Goal: Information Seeking & Learning: Learn about a topic

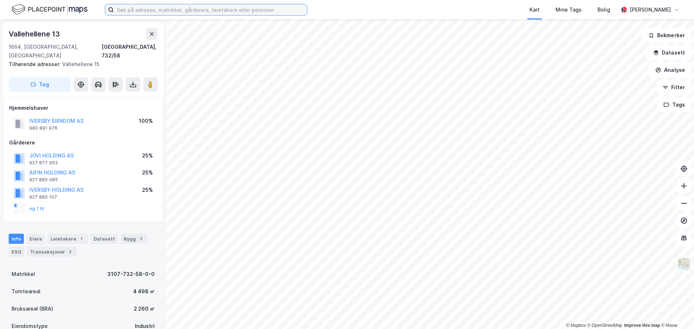
click at [139, 10] on input at bounding box center [210, 9] width 193 height 11
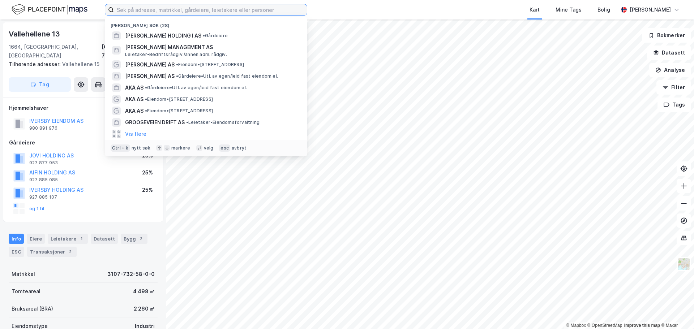
paste input "[STREET_ADDRESS] AS"
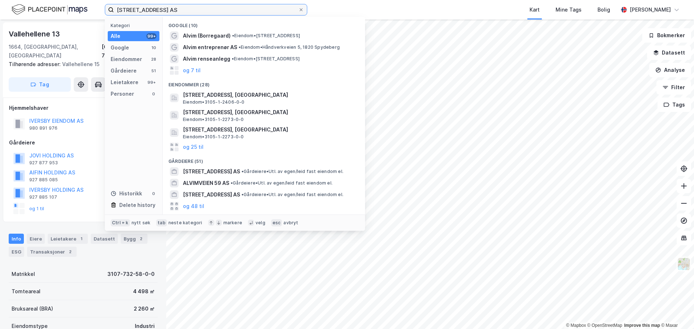
type input "[STREET_ADDRESS] AS"
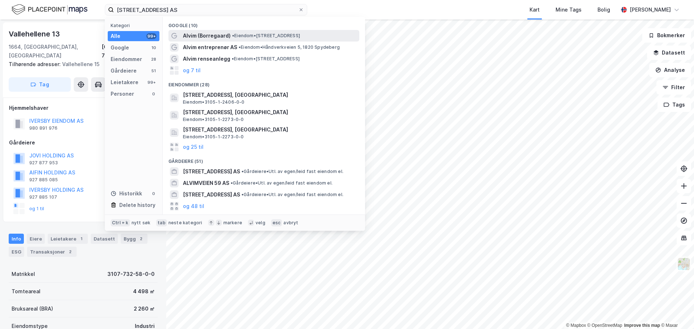
click at [256, 34] on span "• Eiendom • [STREET_ADDRESS]" at bounding box center [266, 36] width 68 height 6
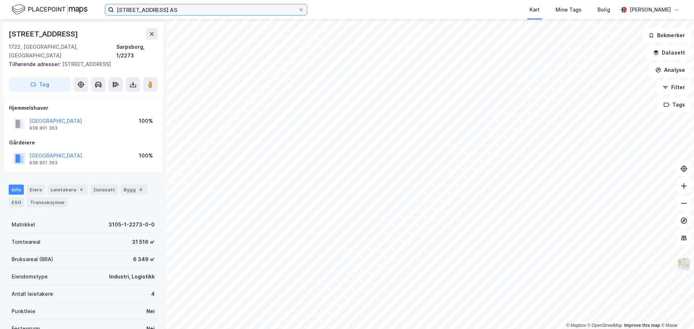
click at [168, 11] on input "[STREET_ADDRESS] AS" at bounding box center [206, 9] width 184 height 11
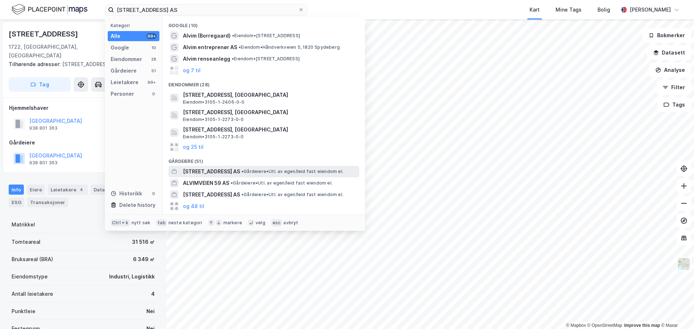
click at [242, 170] on span "• Gårdeiere • Utl. av egen/leid fast eiendom el." at bounding box center [293, 172] width 102 height 6
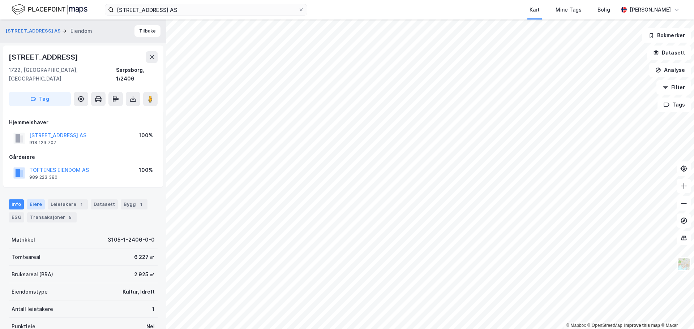
click at [37, 200] on div "Eiere" at bounding box center [36, 205] width 18 height 10
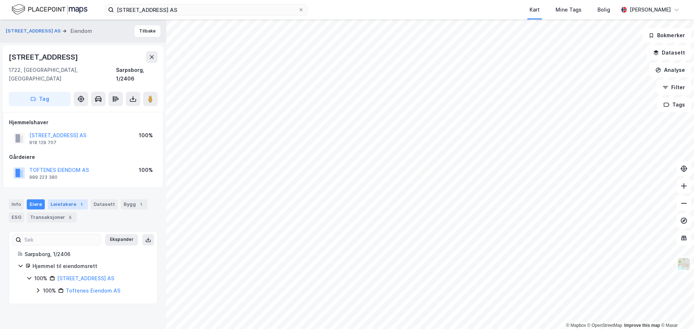
click at [65, 200] on div "Leietakere 1" at bounding box center [68, 205] width 40 height 10
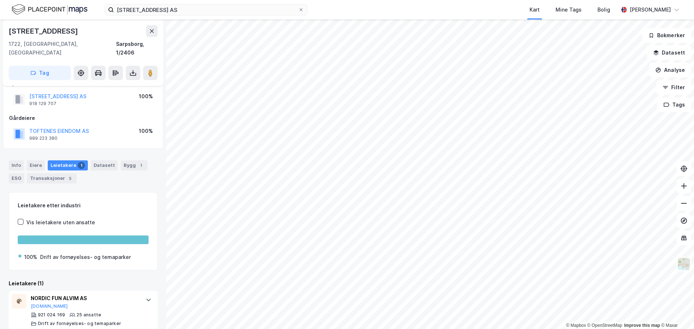
scroll to position [40, 0]
click at [34, 160] on div "Eiere" at bounding box center [36, 165] width 18 height 10
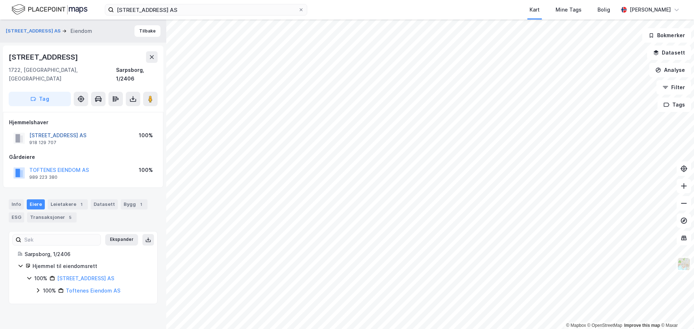
click at [0, 0] on button "[STREET_ADDRESS] AS" at bounding box center [0, 0] width 0 height 0
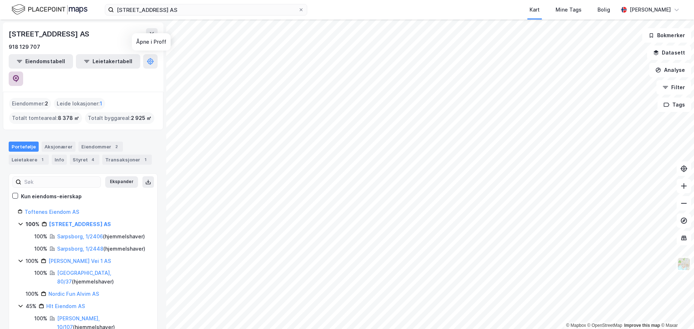
click at [20, 75] on icon at bounding box center [15, 78] width 7 height 7
click at [62, 209] on link "Toftenes Eiendom AS" at bounding box center [52, 212] width 55 height 6
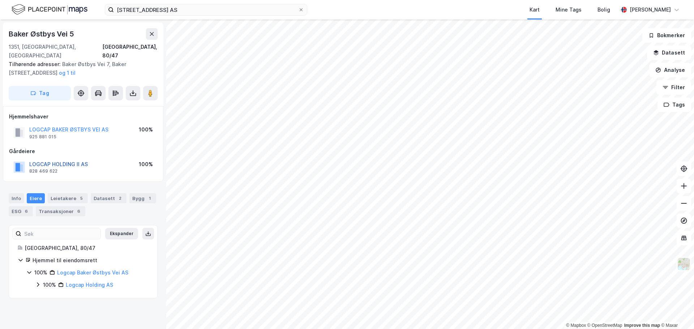
click at [0, 0] on button "LOGCAP HOLDING II AS" at bounding box center [0, 0] width 0 height 0
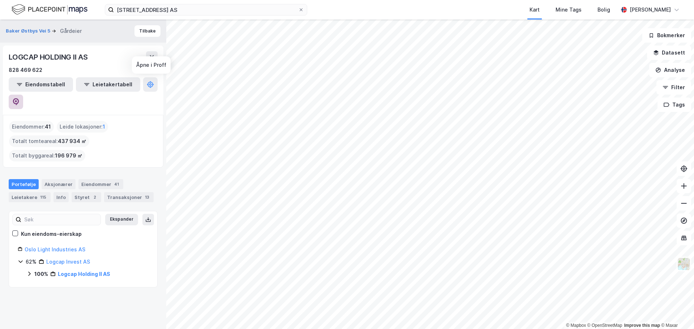
click at [20, 98] on icon at bounding box center [15, 101] width 7 height 7
click at [144, 33] on button "Tilbake" at bounding box center [147, 31] width 26 height 12
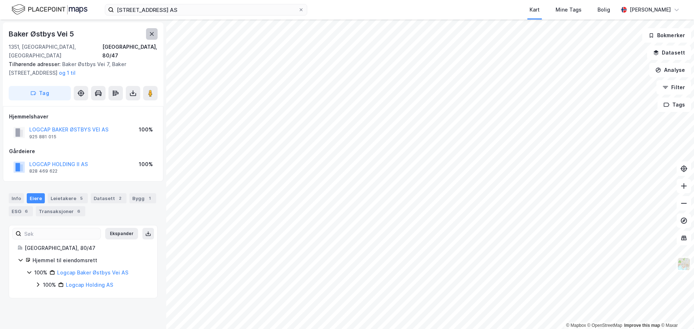
click at [152, 35] on icon at bounding box center [152, 34] width 6 height 6
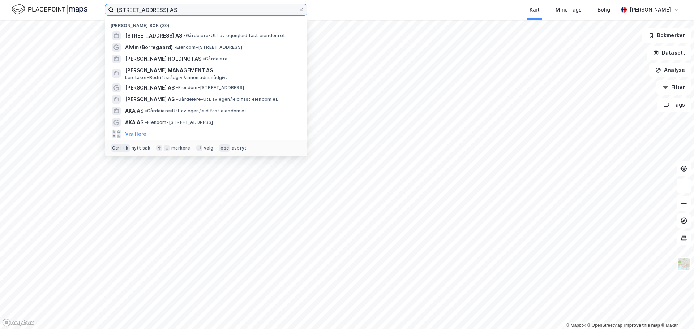
drag, startPoint x: 172, startPoint y: 11, endPoint x: 81, endPoint y: 14, distance: 91.2
click at [81, 14] on div "[STREET_ADDRESS] AS Nylige søk (30) [STREET_ADDRESS] AS • Gårdeiere • Utl. av e…" at bounding box center [347, 10] width 694 height 20
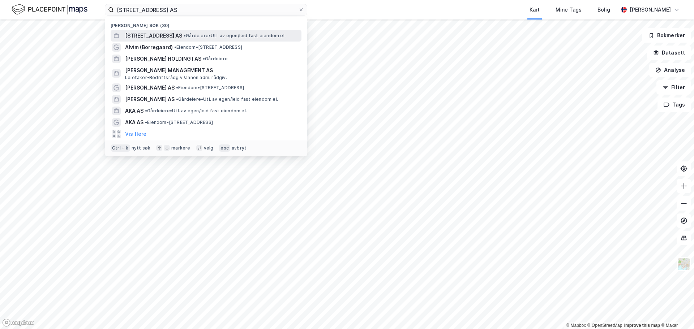
click at [196, 37] on span "• Gårdeiere • Utl. av egen/leid fast eiendom el." at bounding box center [235, 36] width 102 height 6
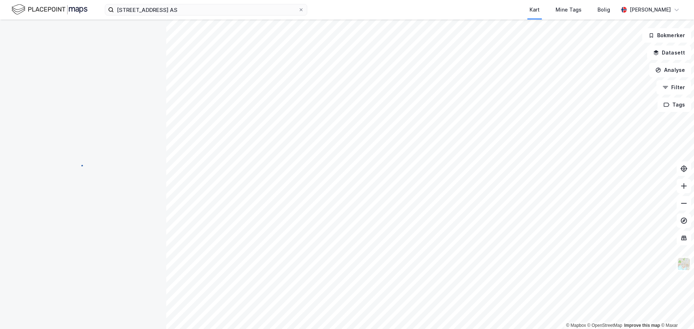
scroll to position [16, 0]
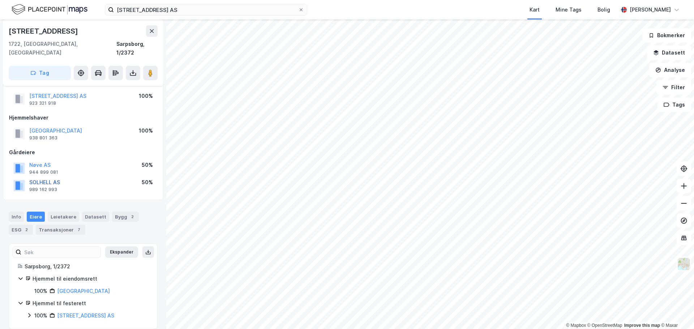
click at [0, 0] on button "SOLHELL AS" at bounding box center [0, 0] width 0 height 0
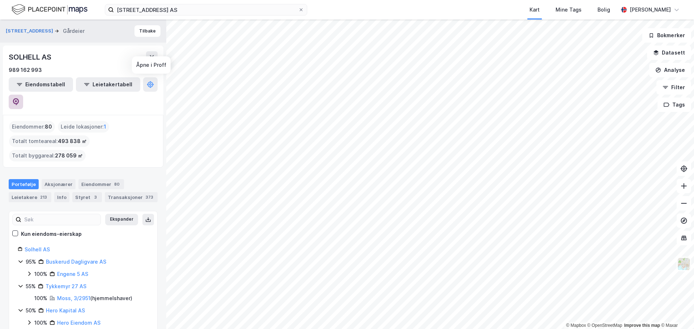
click at [23, 95] on button at bounding box center [16, 102] width 14 height 14
click at [675, 106] on button "Tags" at bounding box center [675, 105] width 34 height 14
click at [666, 35] on button "Bokmerker" at bounding box center [666, 35] width 49 height 14
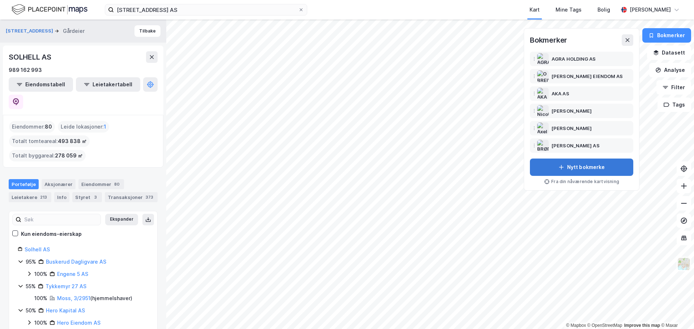
click at [600, 166] on button "Nytt bokmerke" at bounding box center [581, 167] width 103 height 17
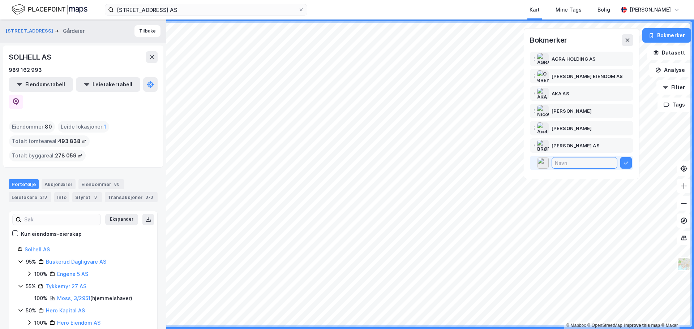
click at [573, 164] on input at bounding box center [584, 163] width 65 height 11
paste input "[PERSON_NAME]"
drag, startPoint x: 55, startPoint y: 57, endPoint x: 7, endPoint y: 59, distance: 48.1
click at [7, 59] on div "SOLHELL AS 989 162 993 Eiendomstabell Leietakertabell" at bounding box center [83, 80] width 161 height 69
copy div "SOLHELL AS"
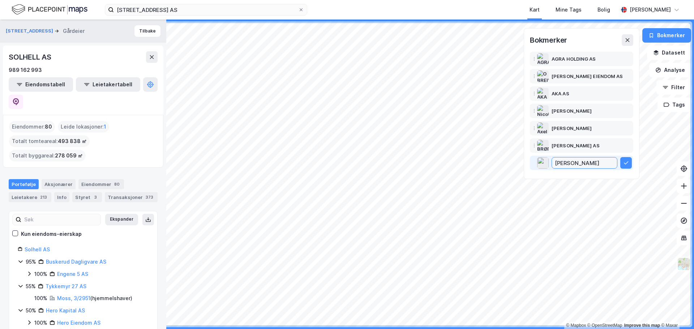
click at [597, 164] on input "[PERSON_NAME]" at bounding box center [584, 163] width 65 height 11
paste input "SOLHELL AS"
type input "[PERSON_NAME],SOLHELL AS"
click at [625, 162] on icon at bounding box center [626, 163] width 6 height 6
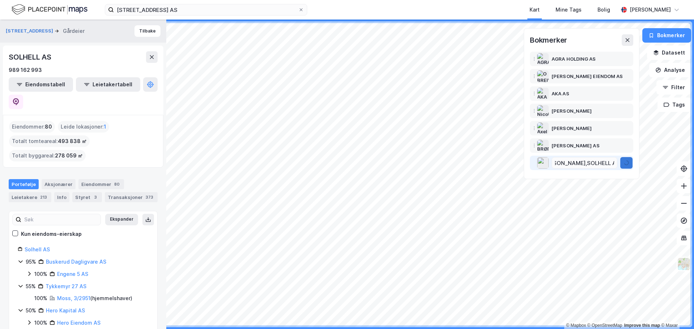
scroll to position [0, 0]
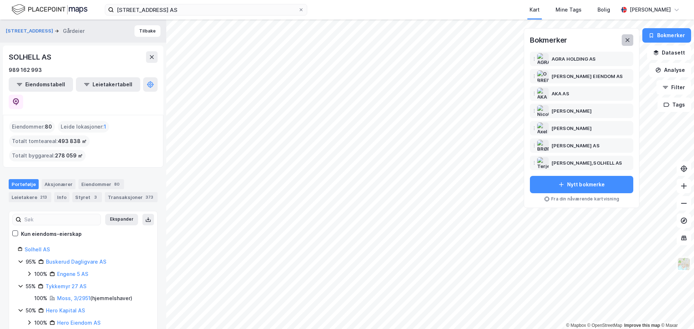
click at [629, 39] on icon at bounding box center [628, 40] width 6 height 6
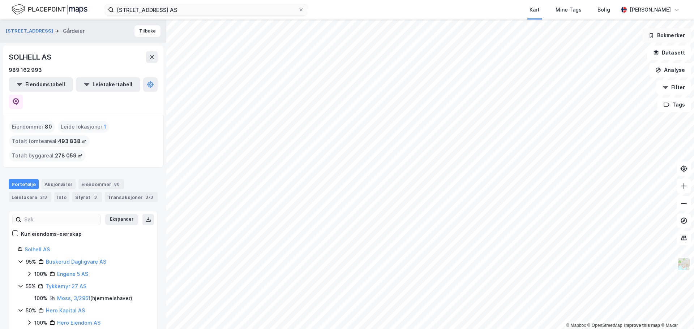
click at [653, 37] on icon "button" at bounding box center [651, 36] width 3 height 4
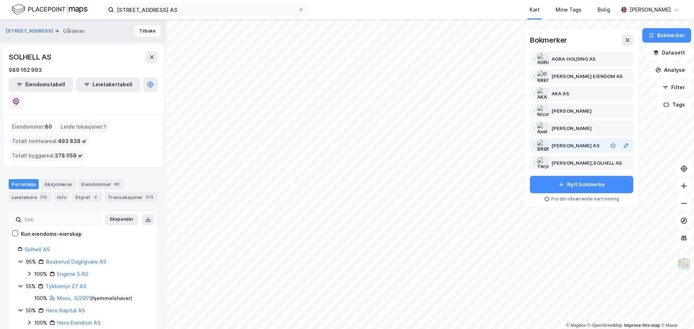
click at [574, 143] on div "[PERSON_NAME] AS" at bounding box center [576, 145] width 48 height 9
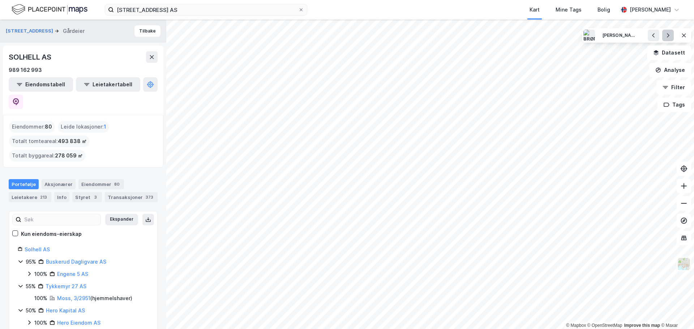
click at [664, 36] on button at bounding box center [668, 36] width 12 height 12
click at [665, 36] on button at bounding box center [668, 36] width 12 height 12
click at [655, 36] on icon at bounding box center [654, 36] width 6 height 6
drag, startPoint x: 61, startPoint y: 58, endPoint x: 8, endPoint y: 61, distance: 52.9
click at [8, 61] on div "SOLHELL AS 989 162 993 Eiendomstabell Leietakertabell" at bounding box center [83, 80] width 161 height 69
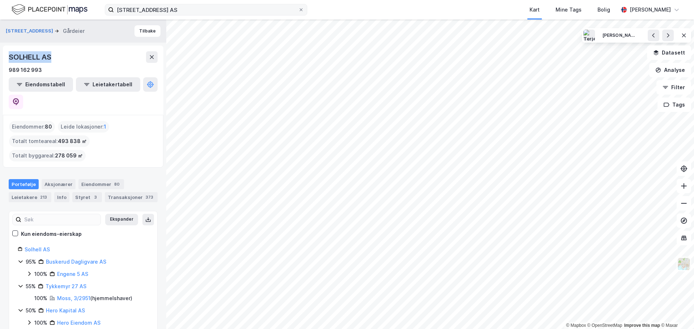
copy div "SOLHELL AS"
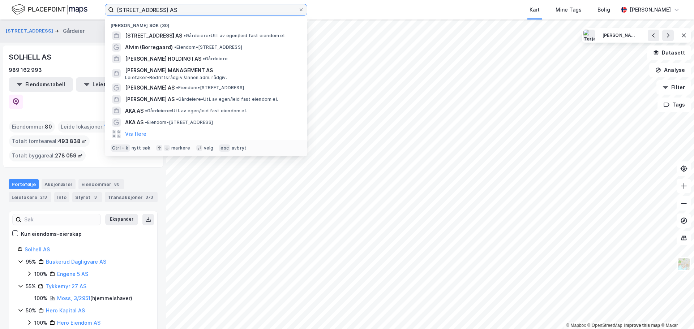
drag, startPoint x: 172, startPoint y: 10, endPoint x: 86, endPoint y: 8, distance: 86.1
click at [86, 8] on div "[STREET_ADDRESS] AS Nylige søk (30) [STREET_ADDRESS] AS • Gårdeiere • Utl. av e…" at bounding box center [347, 10] width 694 height 20
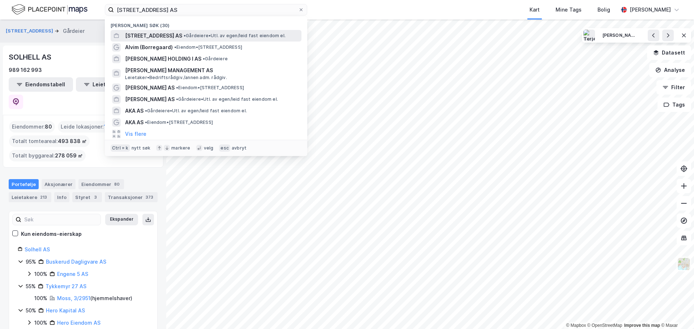
click at [184, 35] on span "• Gårdeiere • Utl. av egen/leid fast eiendom el." at bounding box center [235, 36] width 102 height 6
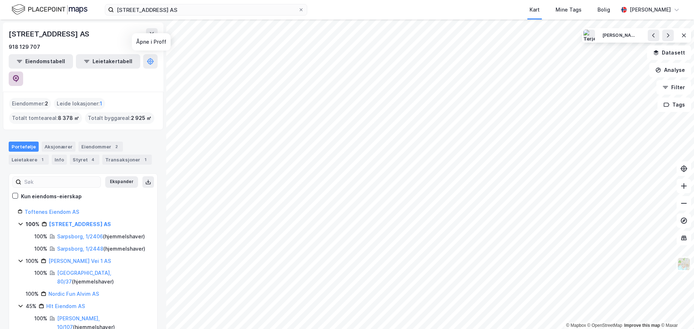
click at [20, 75] on icon at bounding box center [15, 78] width 7 height 7
